Goal: Task Accomplishment & Management: Use online tool/utility

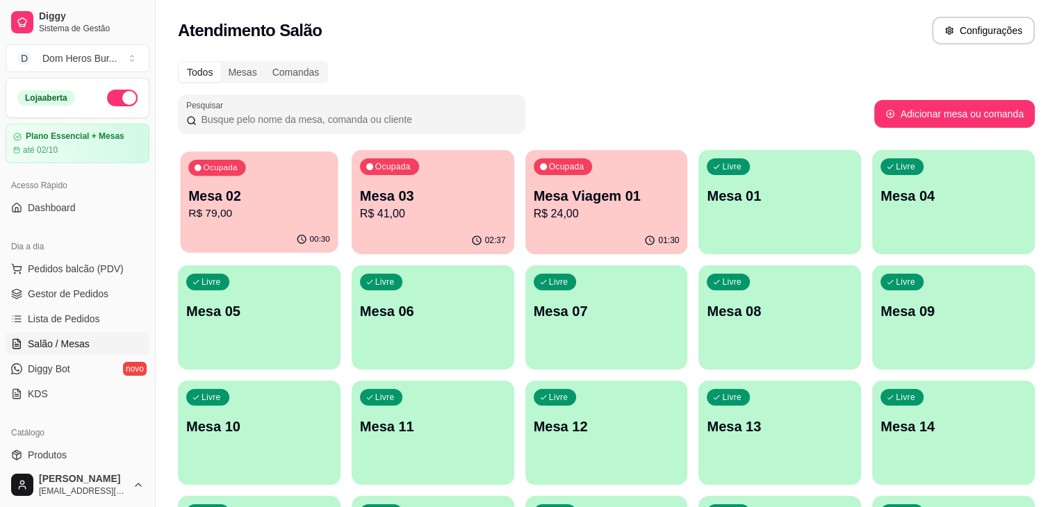
click at [284, 224] on div "Ocupada Mesa 02 R$ 79,00" at bounding box center [260, 189] width 158 height 75
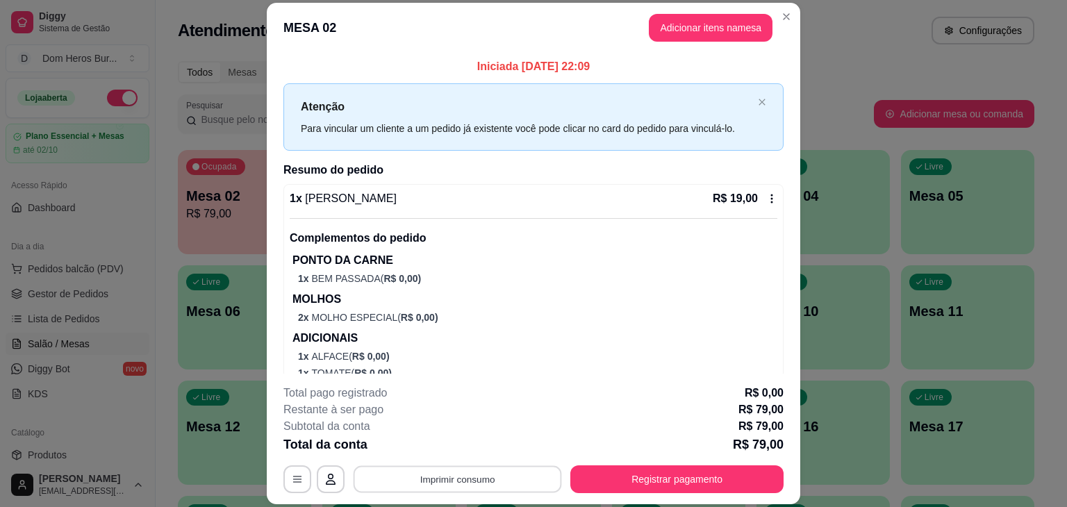
click at [447, 487] on button "Imprimir consumo" at bounding box center [458, 479] width 208 height 27
click at [438, 445] on button "IMPRESSORA" at bounding box center [456, 447] width 97 height 22
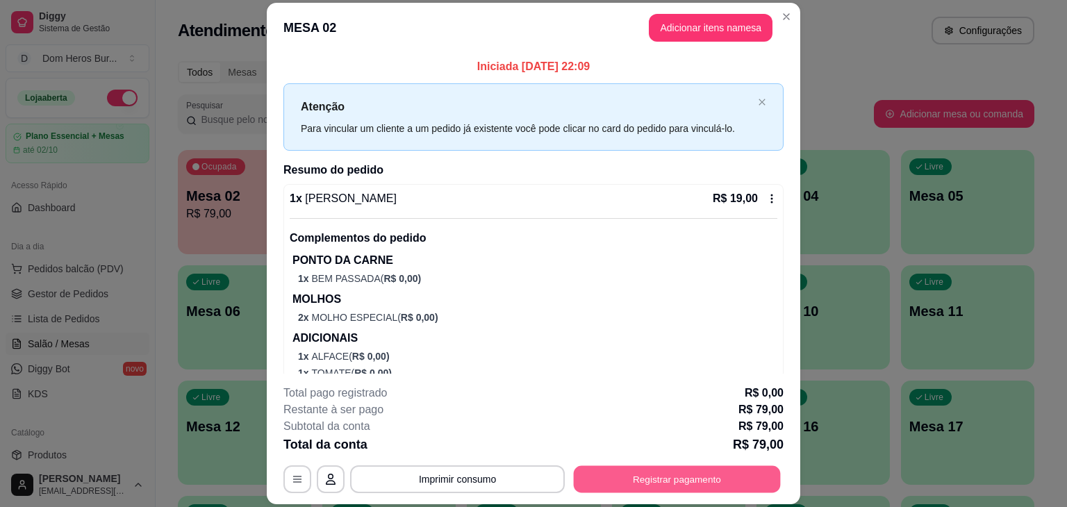
click at [643, 473] on button "Registrar pagamento" at bounding box center [677, 479] width 207 height 27
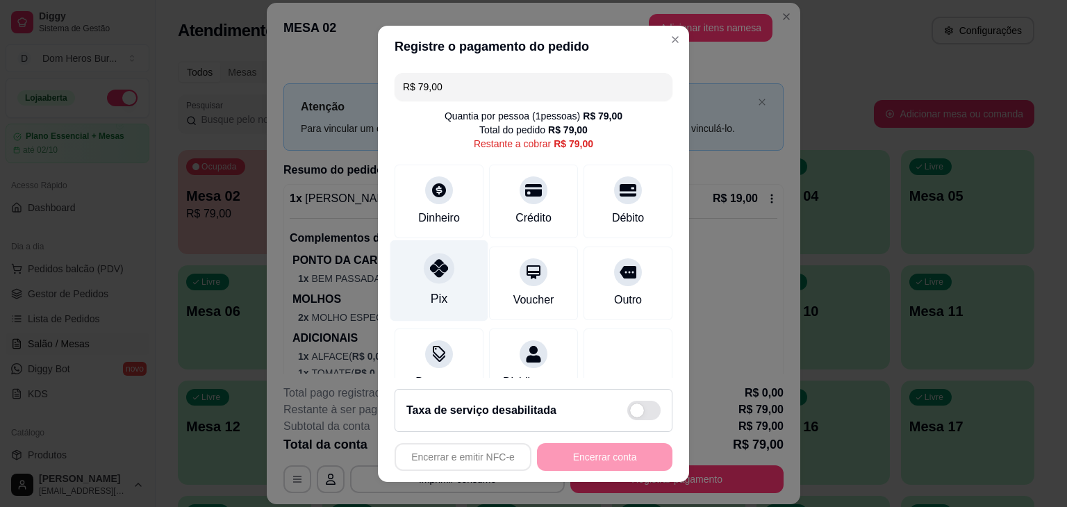
click at [425, 287] on div "Pix" at bounding box center [440, 280] width 98 height 81
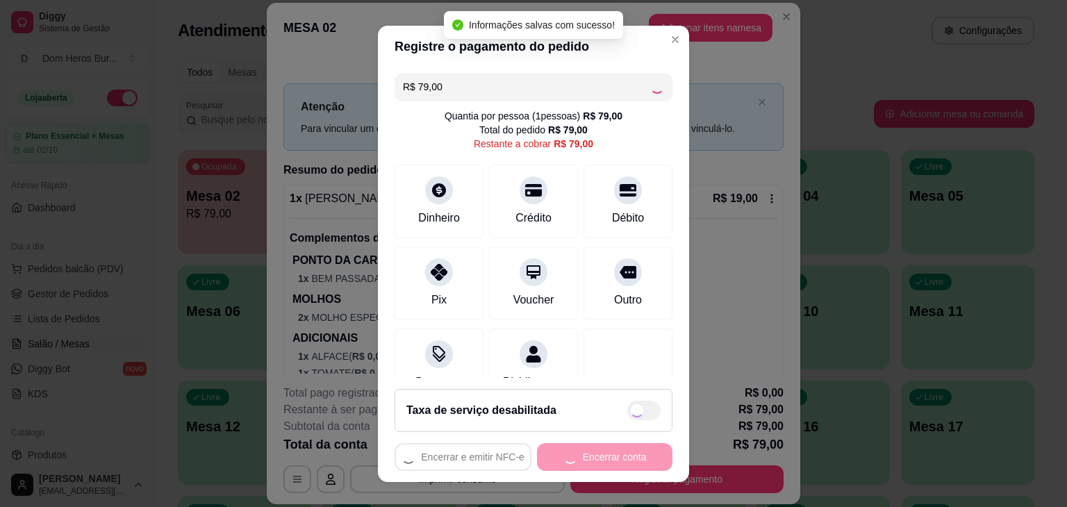
type input "R$ 0,00"
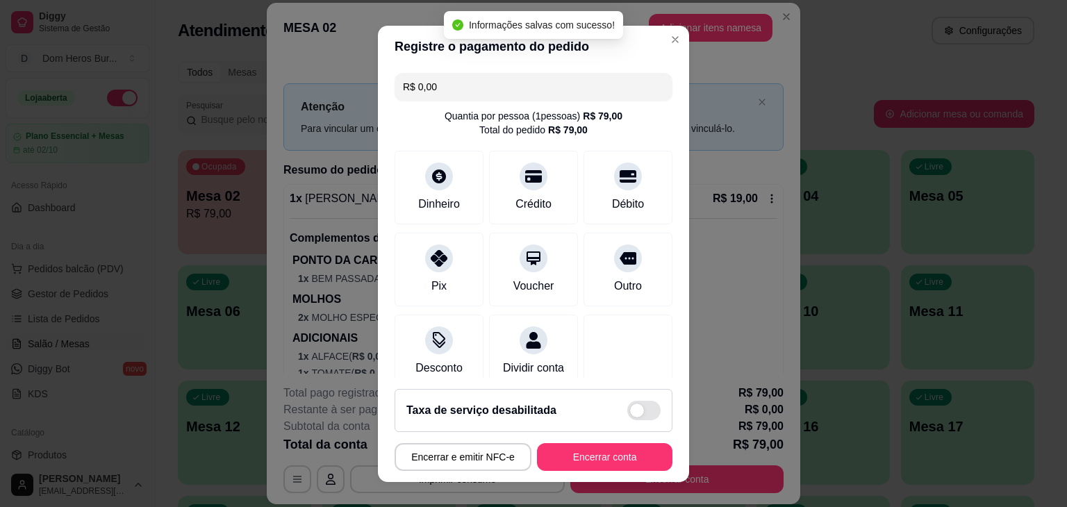
click at [595, 468] on footer "Taxa de serviço desabilitada Encerrar e emitir NFC-e Encerrar conta" at bounding box center [533, 430] width 311 height 104
click at [595, 468] on button "Encerrar conta" at bounding box center [604, 456] width 131 height 27
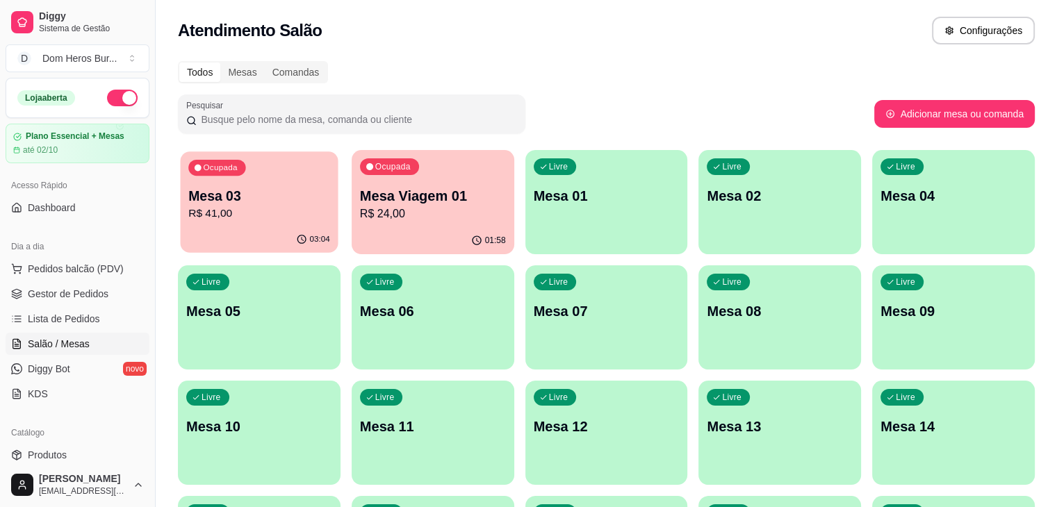
click at [280, 234] on div "03:04" at bounding box center [260, 240] width 158 height 26
click at [409, 248] on div "01:58" at bounding box center [433, 240] width 158 height 26
click at [375, 208] on p "R$ 24,00" at bounding box center [433, 214] width 142 height 16
click at [224, 188] on p "Mesa 03" at bounding box center [259, 195] width 146 height 19
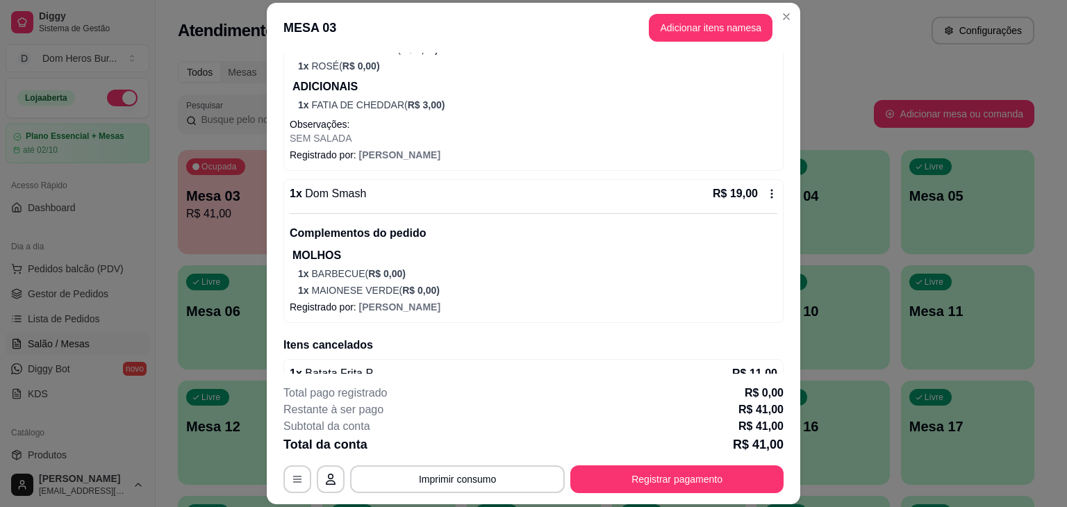
scroll to position [216, 0]
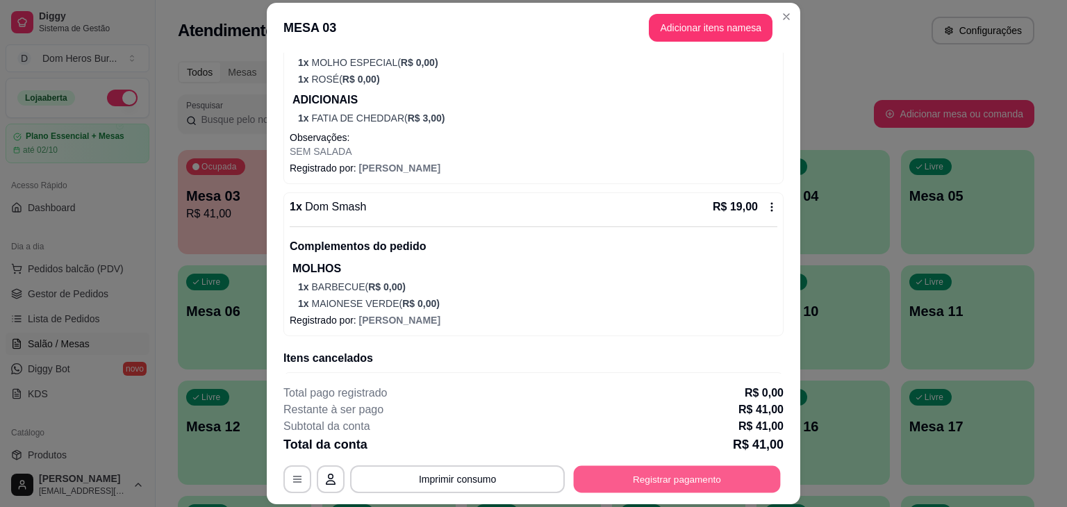
click at [706, 480] on button "Registrar pagamento" at bounding box center [677, 479] width 207 height 27
click at [663, 93] on p "ADICIONAIS" at bounding box center [535, 100] width 485 height 17
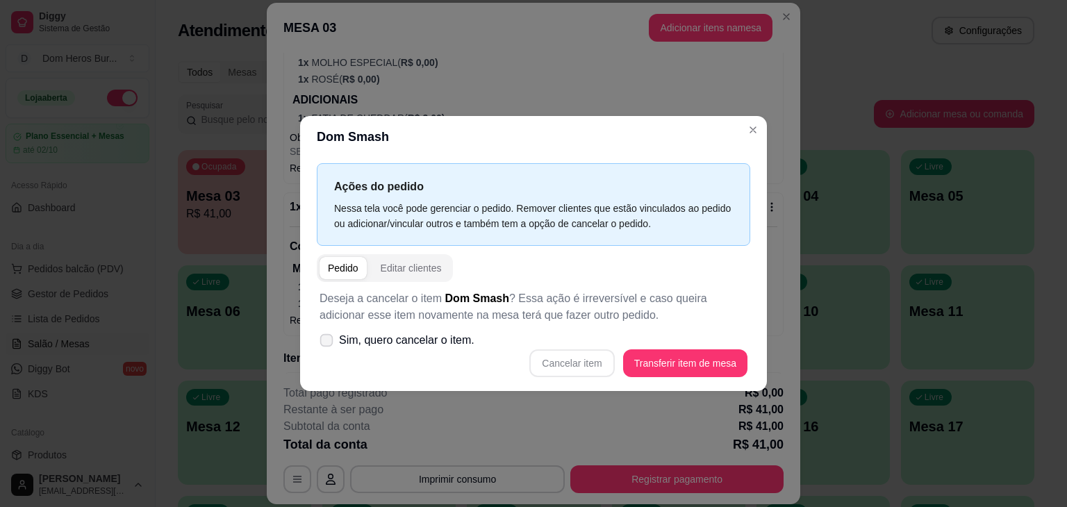
click at [456, 334] on span "Sim, quero cancelar o item." at bounding box center [407, 340] width 136 height 17
click at [328, 343] on input "Sim, quero cancelar o item." at bounding box center [323, 347] width 9 height 9
checkbox input "true"
click at [548, 355] on button "Cancelar item" at bounding box center [572, 363] width 83 height 27
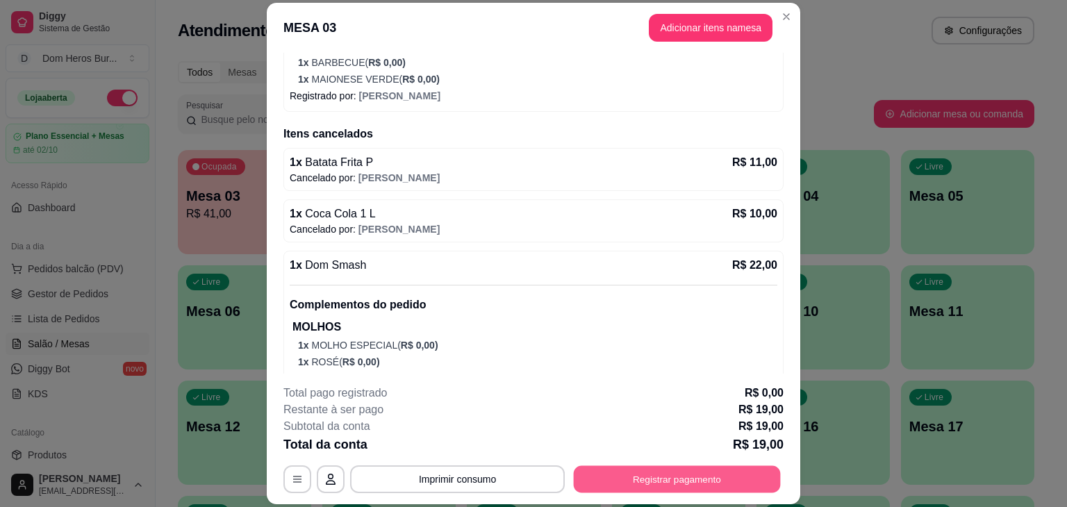
click at [623, 479] on button "Registrar pagamento" at bounding box center [677, 479] width 207 height 27
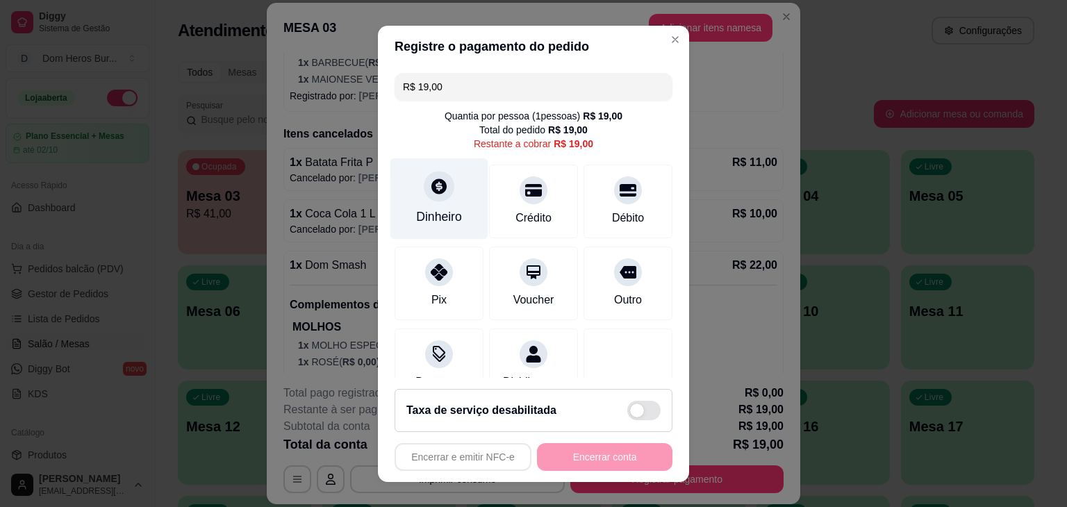
click at [414, 202] on div "Dinheiro" at bounding box center [440, 198] width 98 height 81
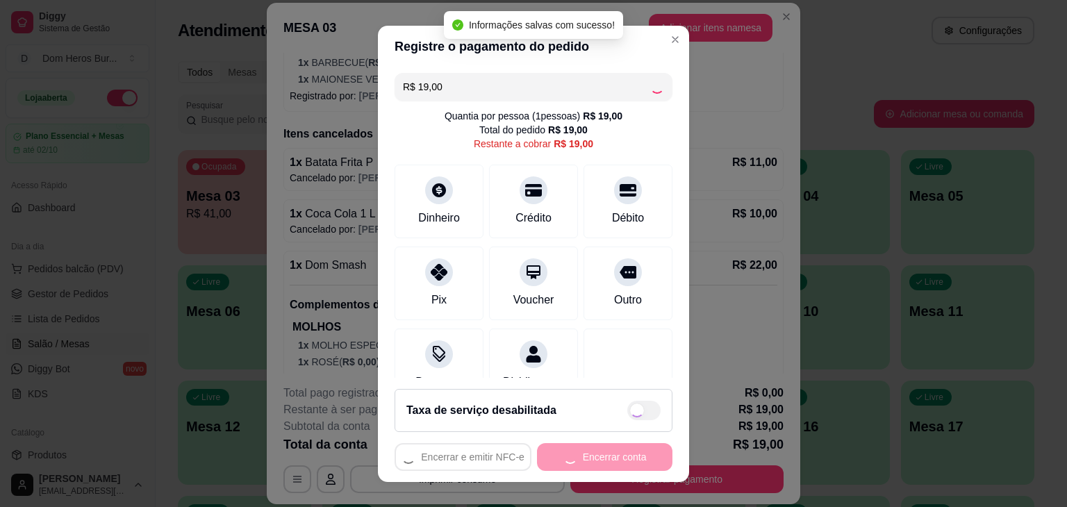
type input "R$ 0,00"
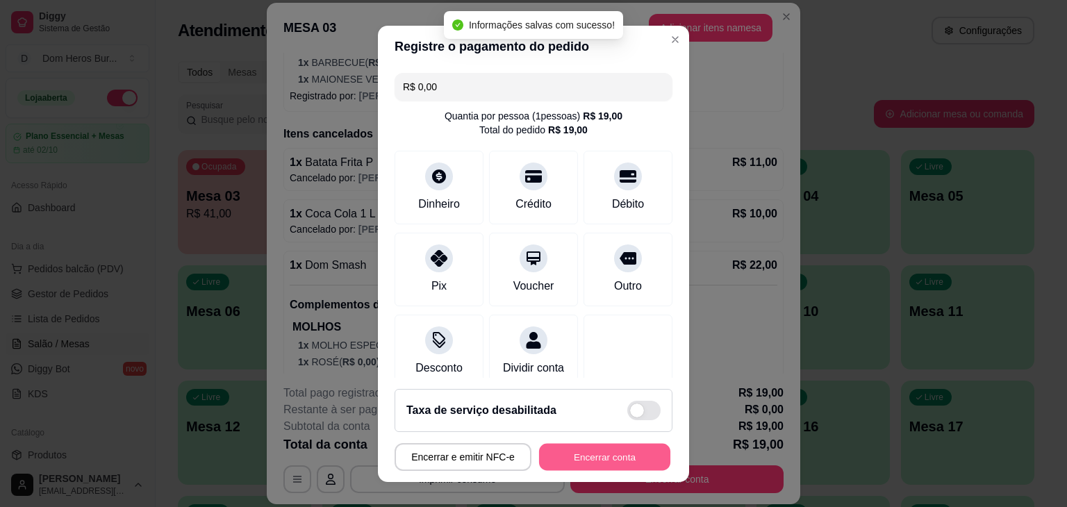
click at [598, 454] on button "Encerrar conta" at bounding box center [604, 456] width 131 height 27
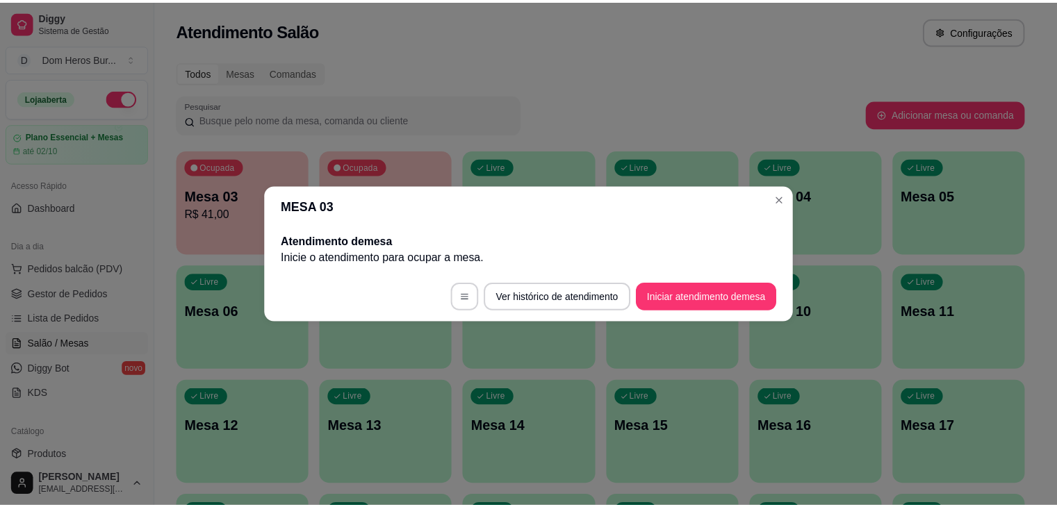
scroll to position [0, 0]
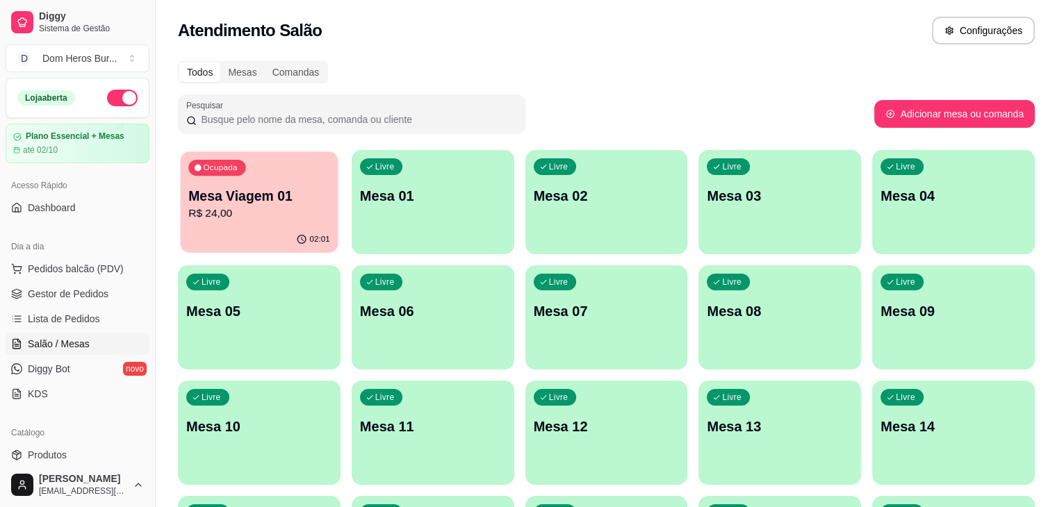
click at [227, 227] on button "Ocupada Mesa Viagem 01 R$ 24,00 02:01" at bounding box center [260, 202] width 158 height 101
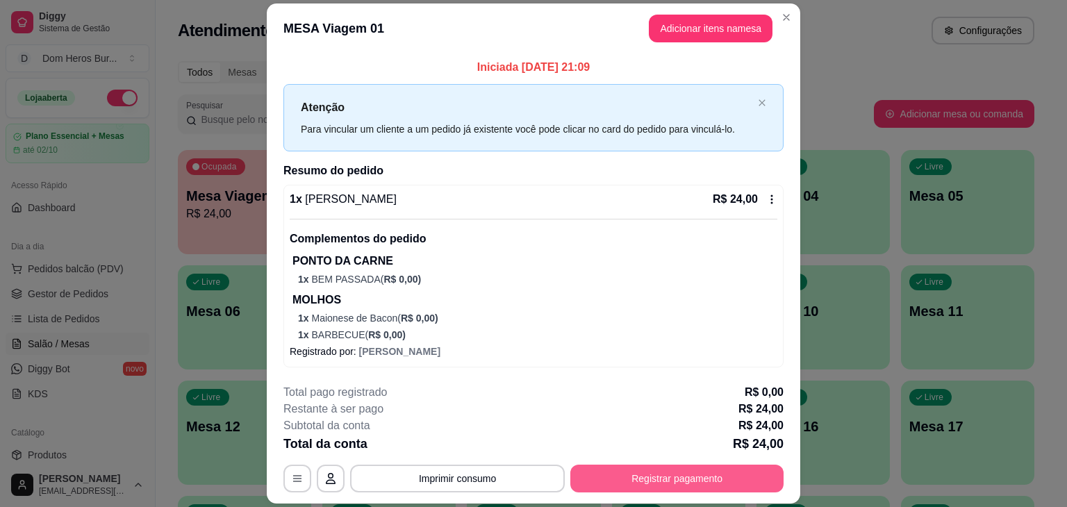
click at [631, 473] on button "Registrar pagamento" at bounding box center [677, 479] width 213 height 28
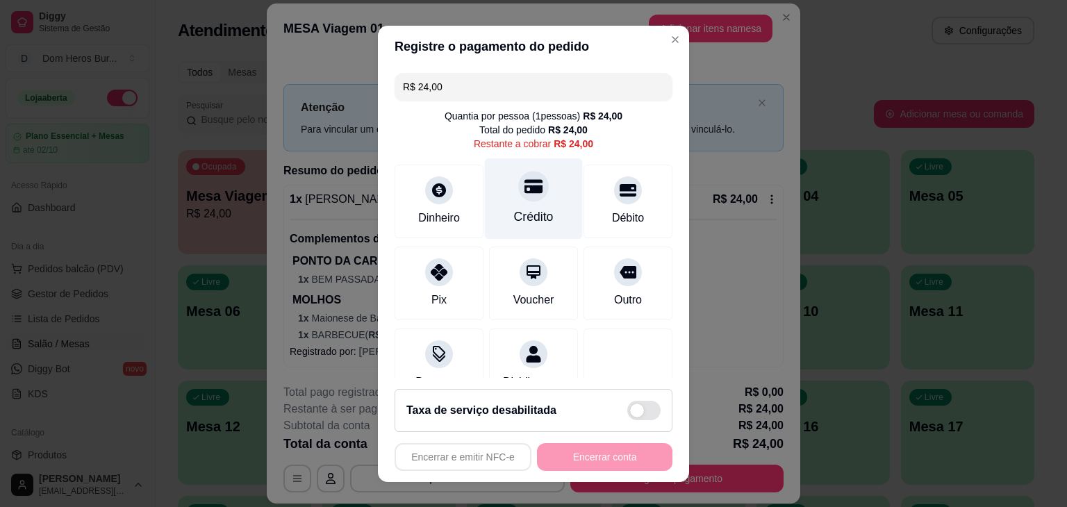
click at [496, 231] on div "Crédito" at bounding box center [534, 198] width 98 height 81
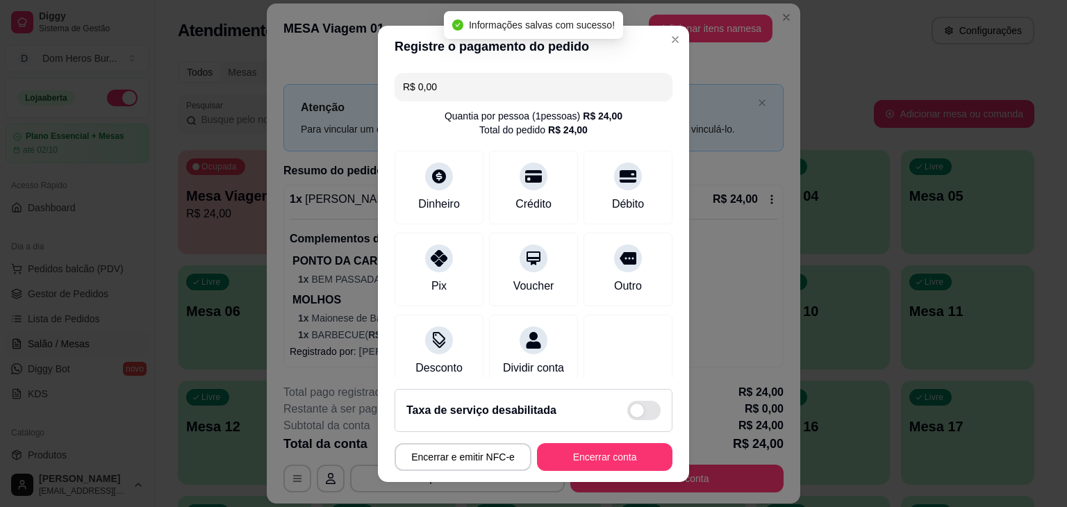
type input "R$ 0,00"
click at [558, 462] on button "Encerrar conta" at bounding box center [604, 456] width 131 height 27
